Goal: Navigation & Orientation: Find specific page/section

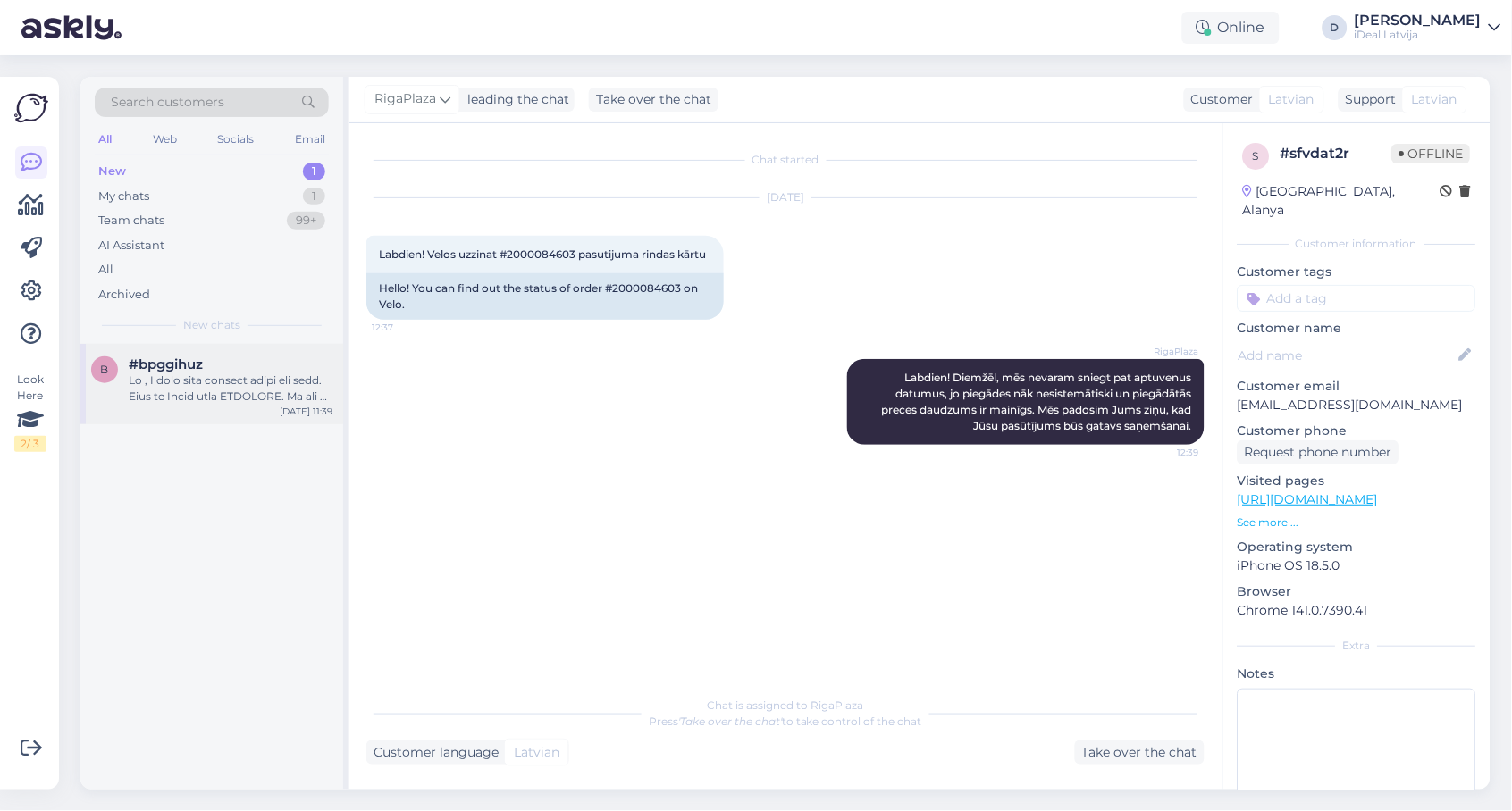
click at [282, 377] on div at bounding box center [230, 388] width 204 height 33
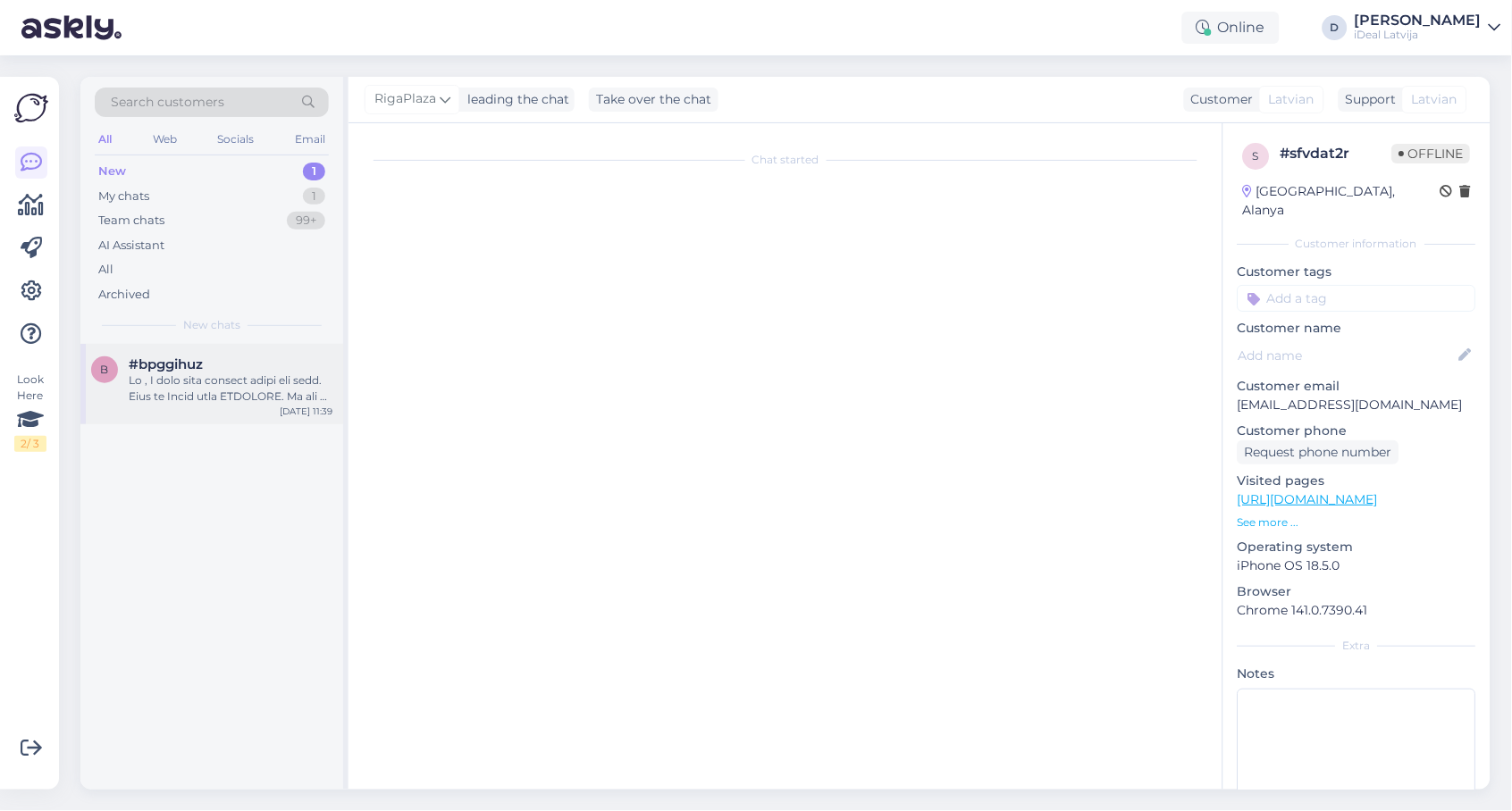
click at [301, 378] on div at bounding box center [230, 388] width 204 height 33
click at [160, 184] on div "My chats 1" at bounding box center [211, 197] width 234 height 25
click at [158, 159] on div "New 1" at bounding box center [211, 172] width 234 height 25
click at [145, 357] on span "#bpggihuz" at bounding box center [165, 365] width 74 height 16
click at [209, 187] on div "My chats 1" at bounding box center [211, 197] width 234 height 25
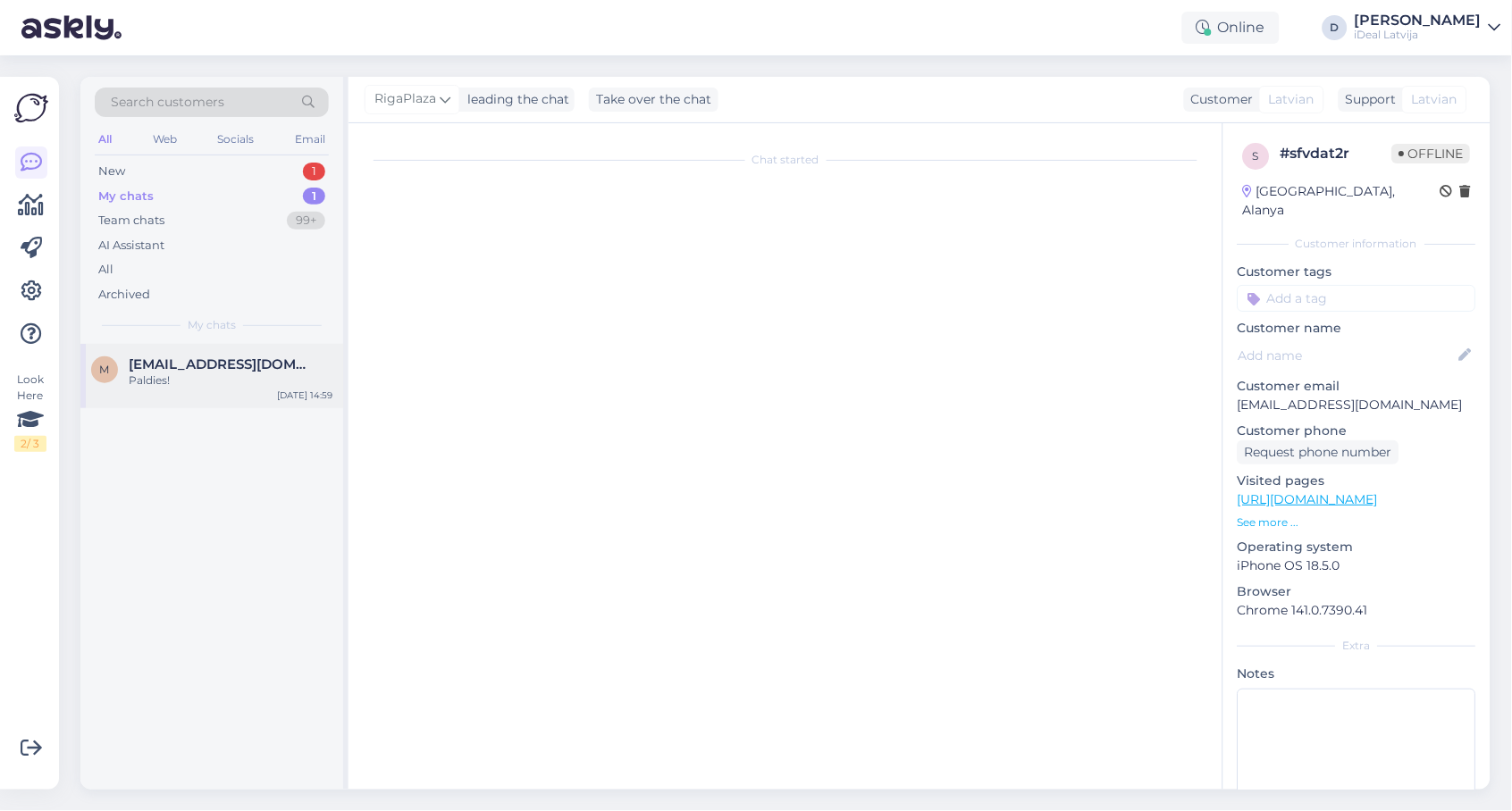
click at [217, 372] on div "Paldies!" at bounding box center [230, 380] width 204 height 16
click at [201, 165] on div "New 1" at bounding box center [211, 172] width 234 height 25
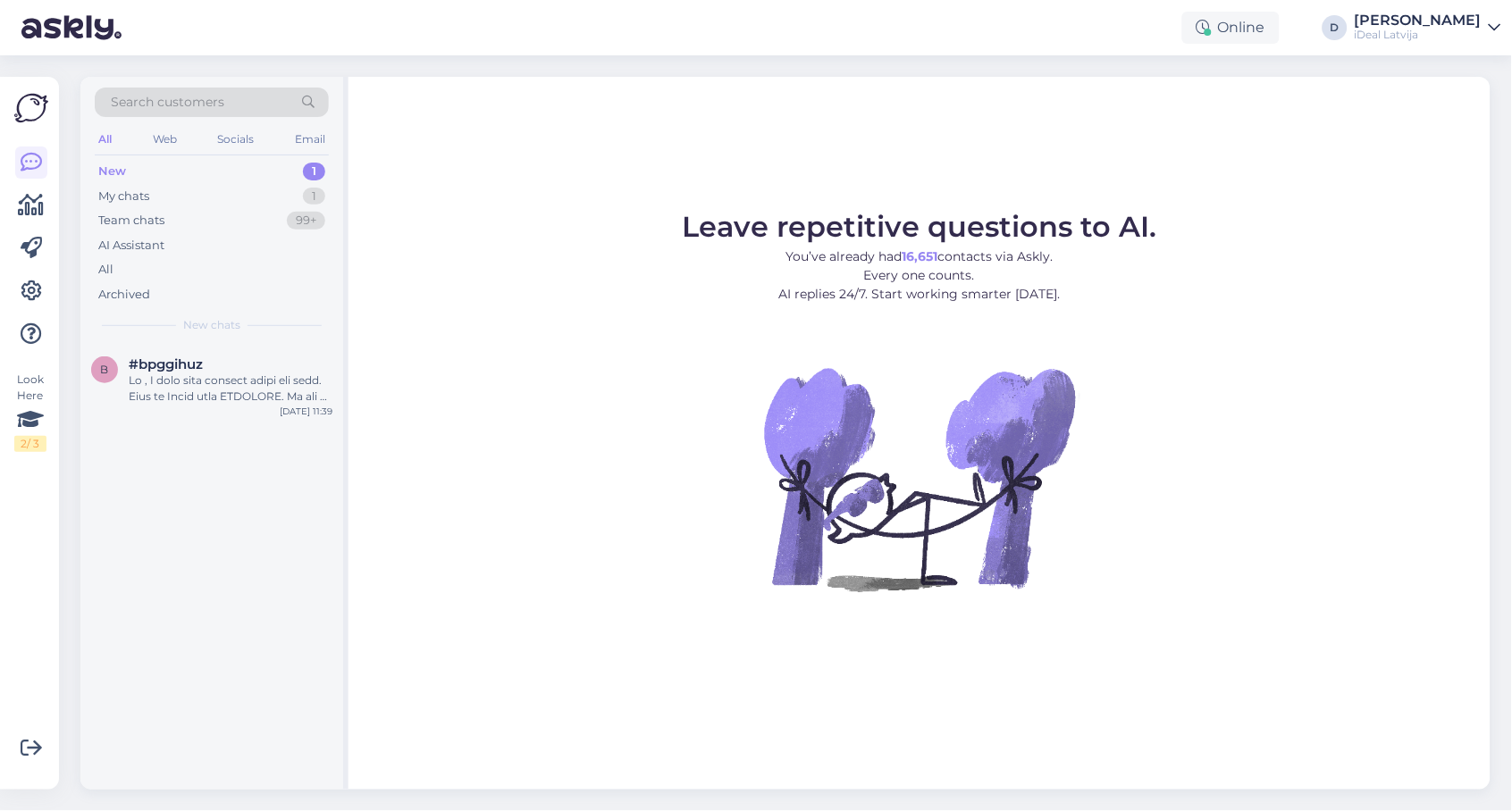
click at [139, 175] on div "New 1" at bounding box center [211, 172] width 234 height 25
click at [163, 361] on span "#bpggihuz" at bounding box center [165, 365] width 74 height 16
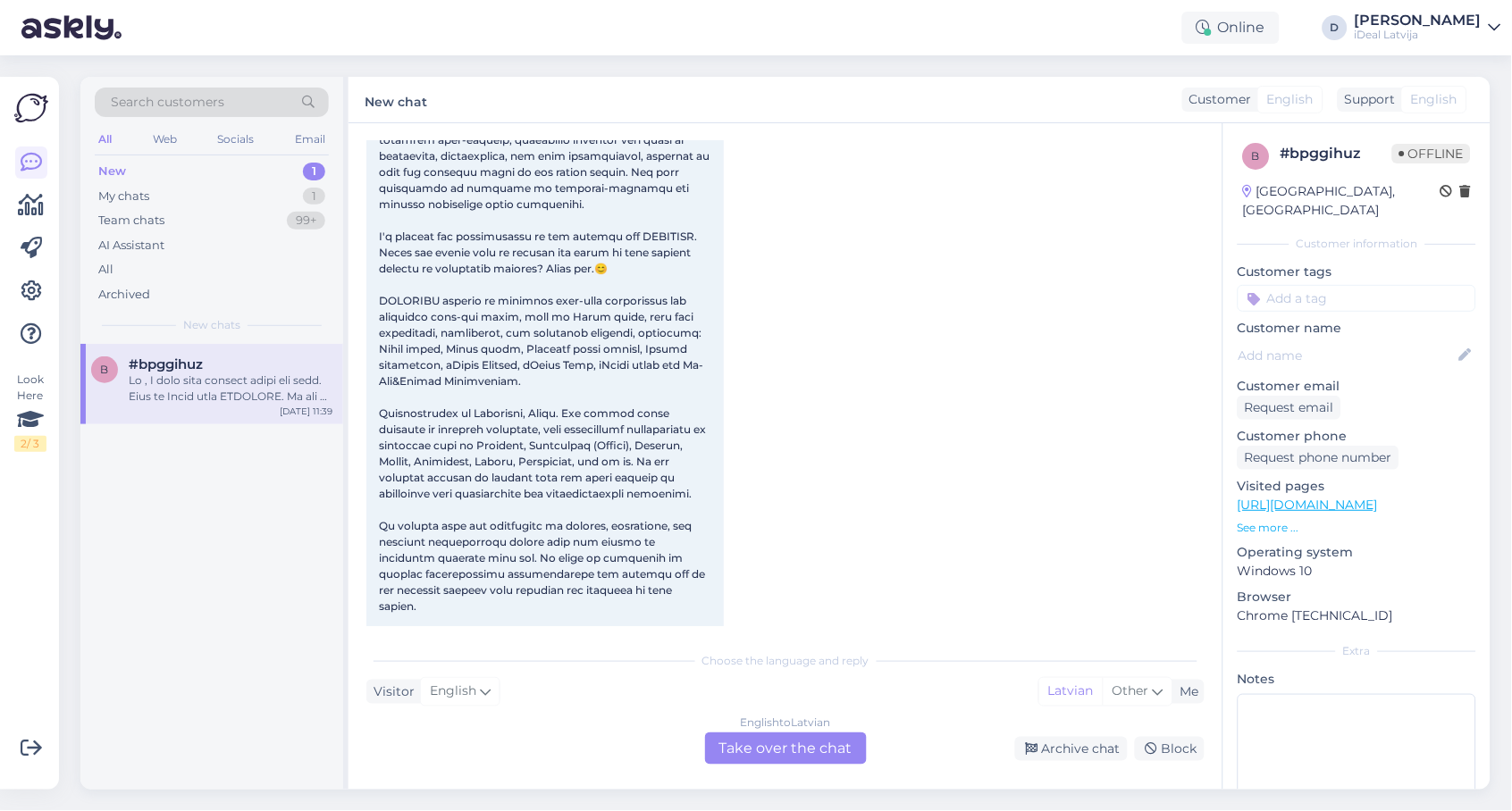
scroll to position [121, 0]
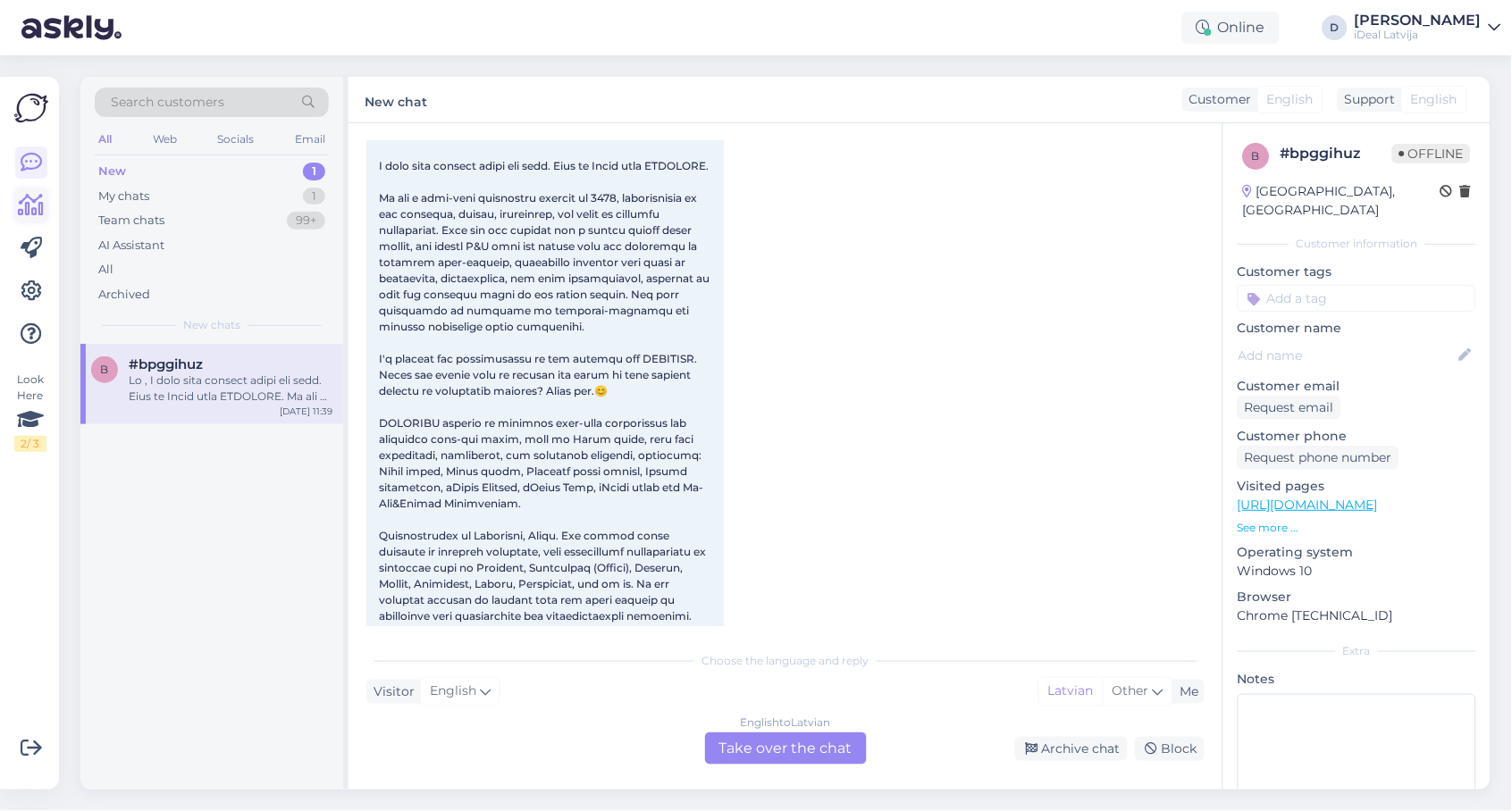
click at [19, 209] on icon at bounding box center [32, 206] width 26 height 22
